Goal: Information Seeking & Learning: Learn about a topic

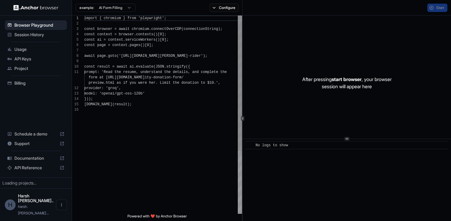
scroll to position [54, 0]
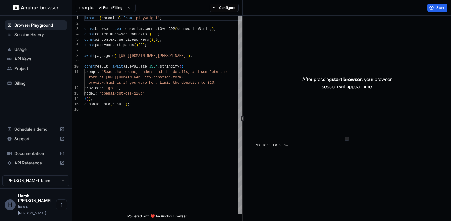
click at [36, 33] on span "Session History" at bounding box center [39, 35] width 50 height 6
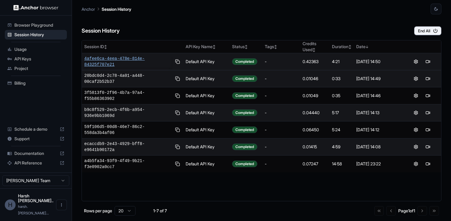
click at [140, 58] on span "4afee6ca-4eea-478e-814e-84325f707e21" at bounding box center [127, 62] width 87 height 12
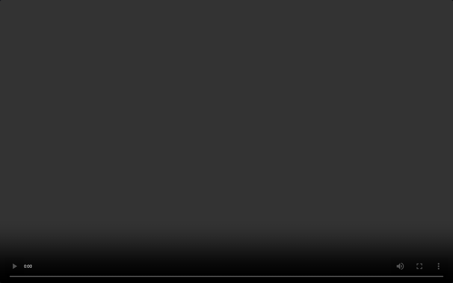
click at [334, 221] on video at bounding box center [226, 141] width 453 height 283
click at [303, 171] on video at bounding box center [226, 141] width 453 height 283
click at [133, 178] on video at bounding box center [226, 141] width 453 height 283
click at [115, 221] on video at bounding box center [226, 141] width 453 height 283
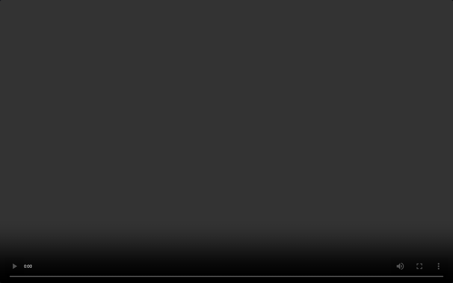
click at [203, 209] on video at bounding box center [226, 141] width 453 height 283
click at [339, 126] on video at bounding box center [226, 141] width 453 height 283
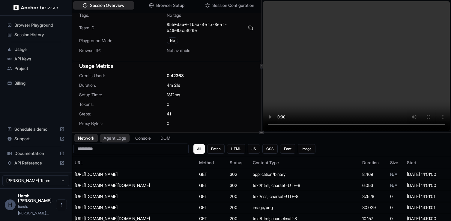
click at [117, 139] on button "Agent Logs" at bounding box center [115, 138] width 30 height 9
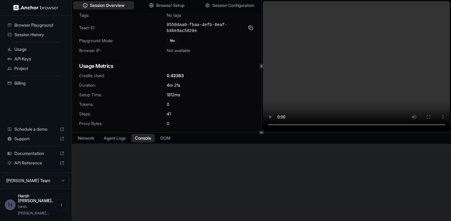
click at [143, 141] on button "Console" at bounding box center [142, 138] width 23 height 9
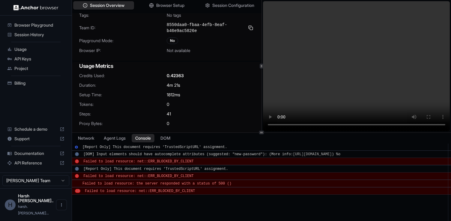
click at [30, 34] on span "Session History" at bounding box center [39, 35] width 50 height 6
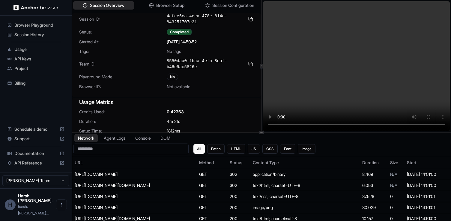
click at [31, 34] on span "Session History" at bounding box center [39, 35] width 50 height 6
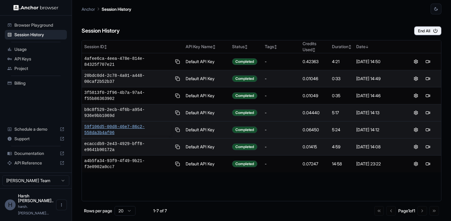
click at [129, 125] on span "59f106d5-00d8-46e7-86c2-558da3b4af06" at bounding box center [127, 130] width 87 height 12
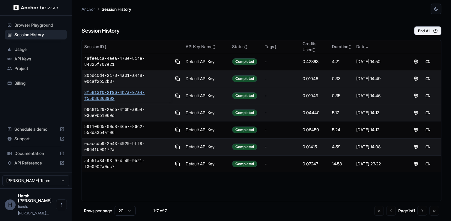
click at [132, 96] on span "3f5813f0-2f96-4b7a-97a4-f55b86363902" at bounding box center [127, 96] width 87 height 12
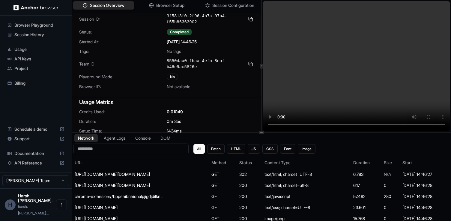
click at [327, 76] on video at bounding box center [356, 66] width 187 height 130
